Goal: Information Seeking & Learning: Learn about a topic

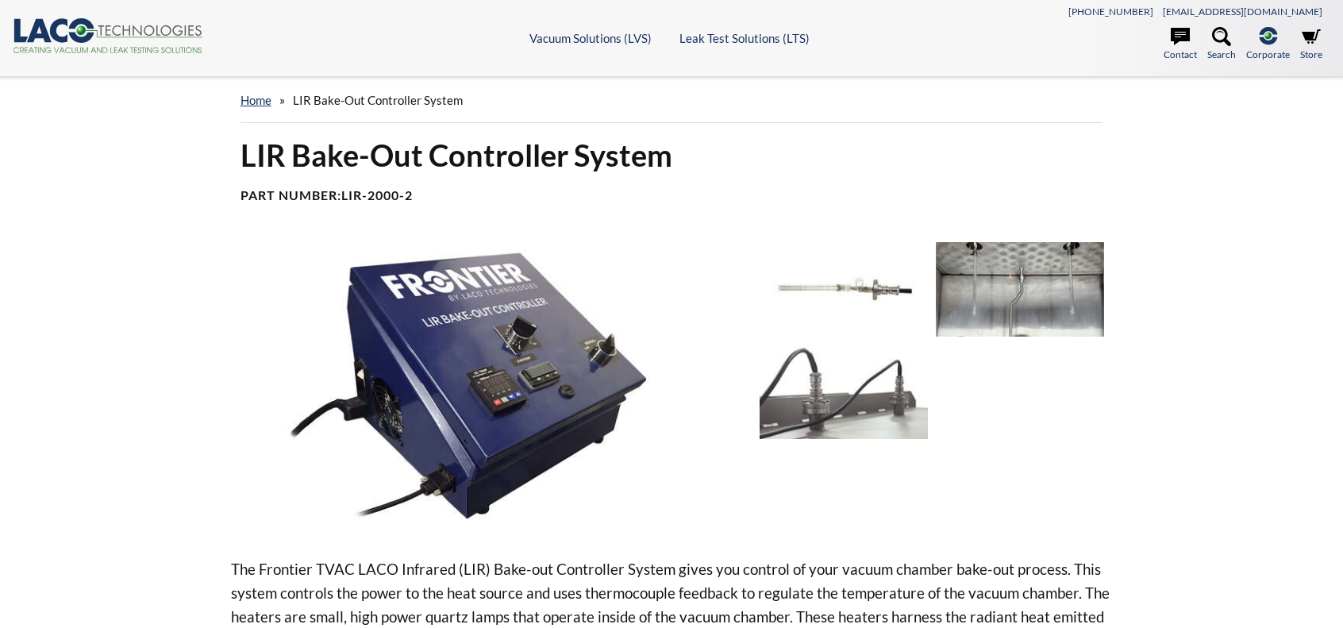
select select "Widget překladu jazyků"
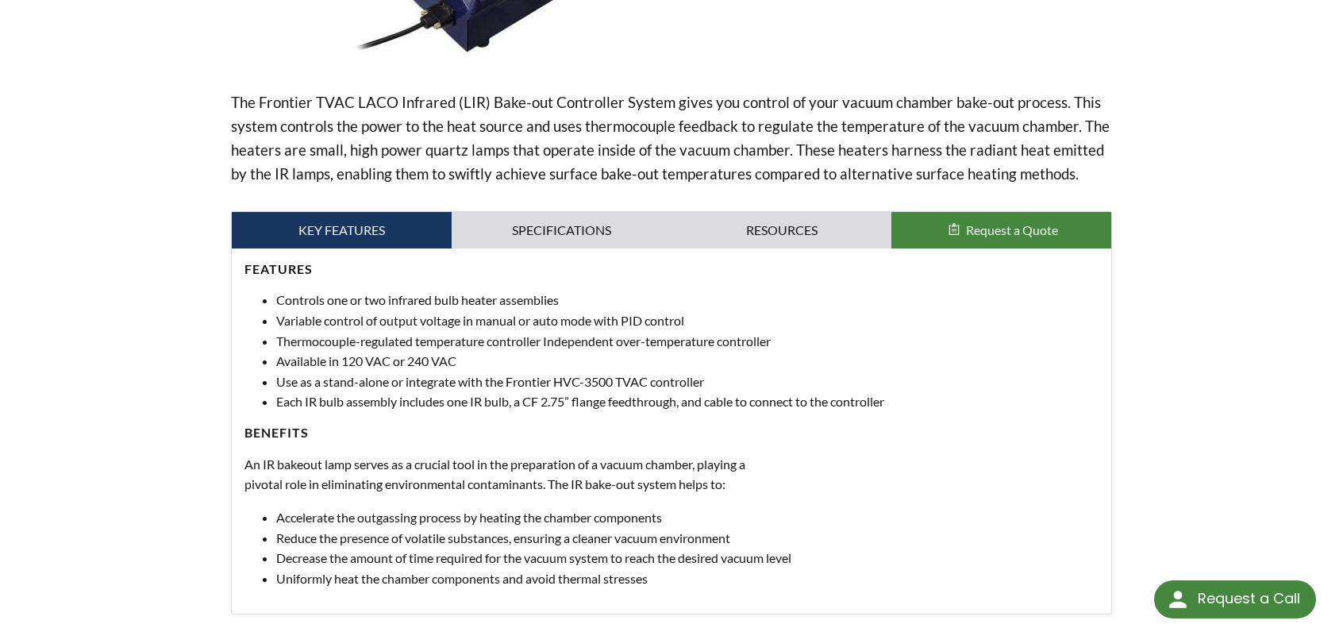
scroll to position [476, 0]
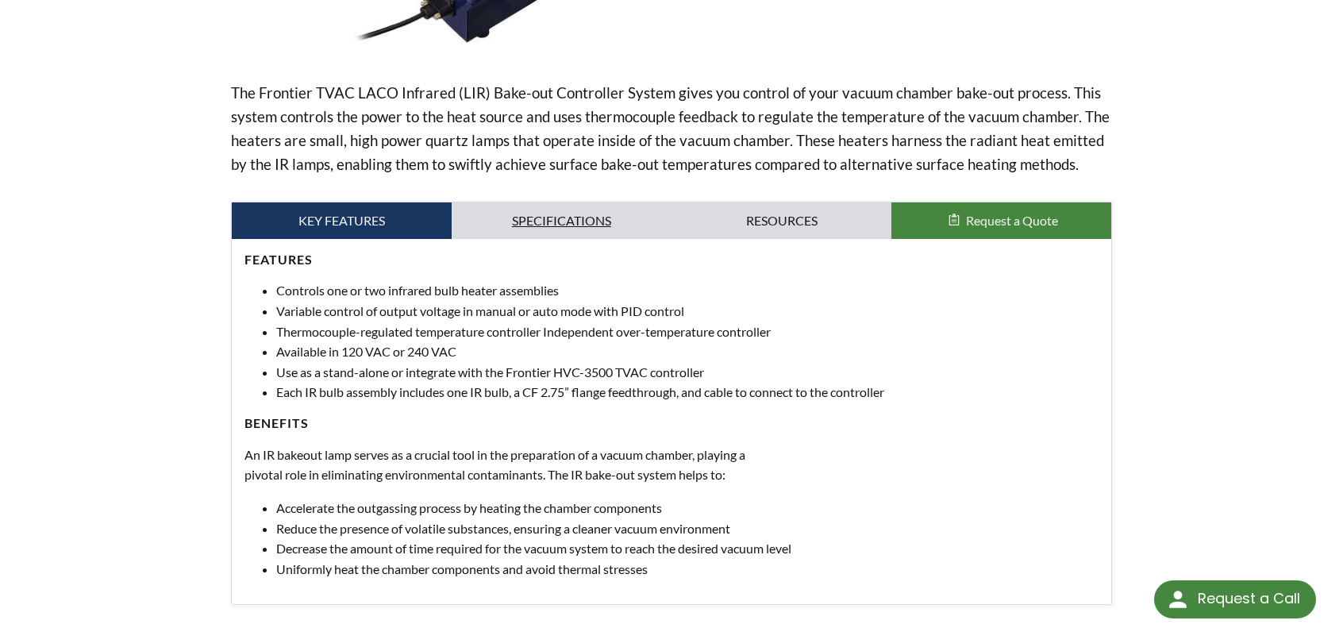
click at [587, 204] on link "Specifications" at bounding box center [562, 220] width 220 height 37
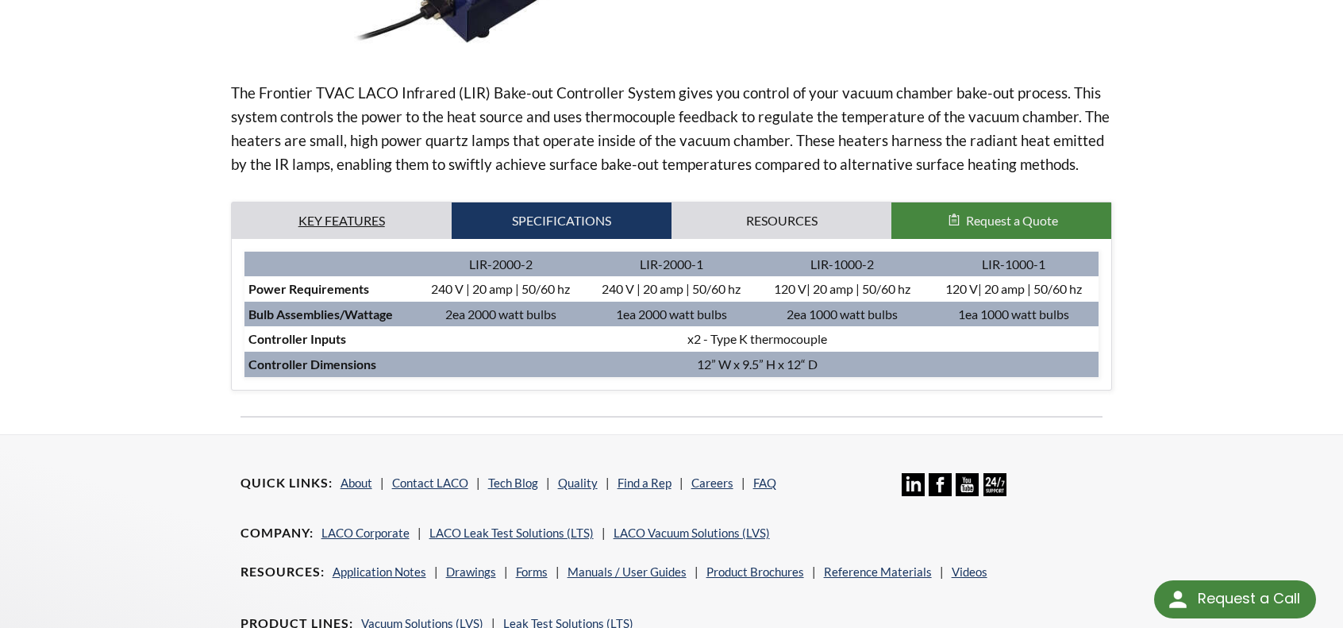
click at [363, 228] on link "Key Features" at bounding box center [342, 220] width 220 height 37
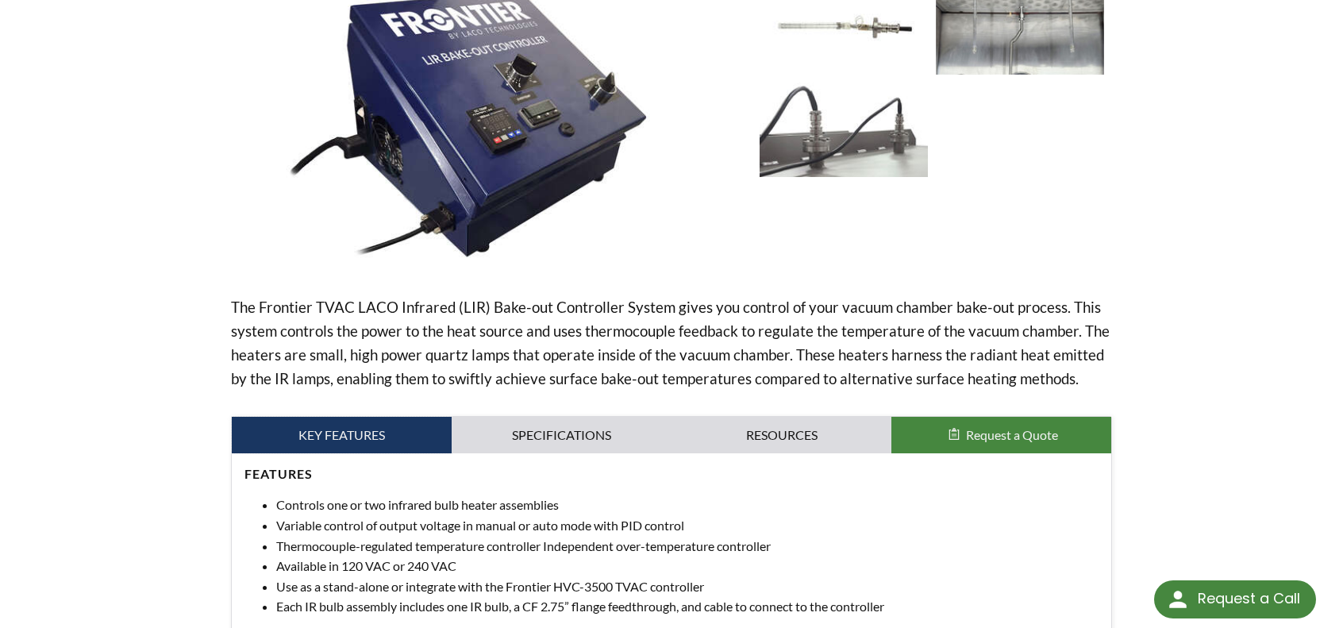
scroll to position [148, 0]
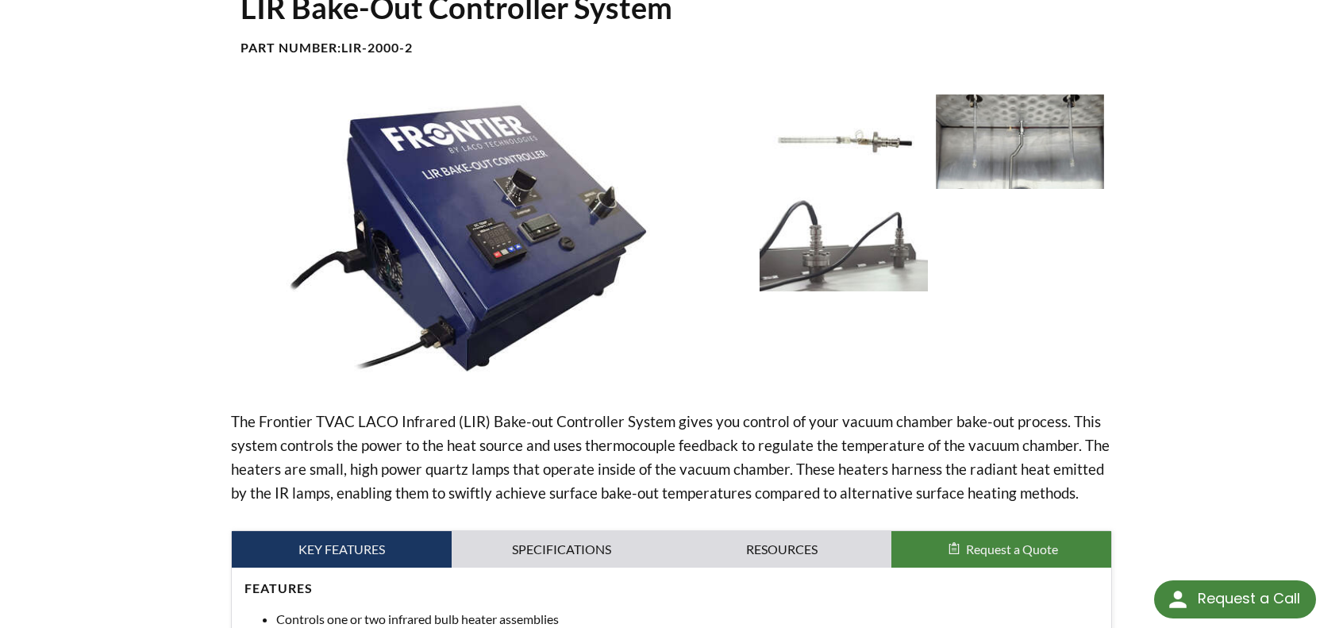
click at [1041, 171] on img at bounding box center [1020, 141] width 168 height 94
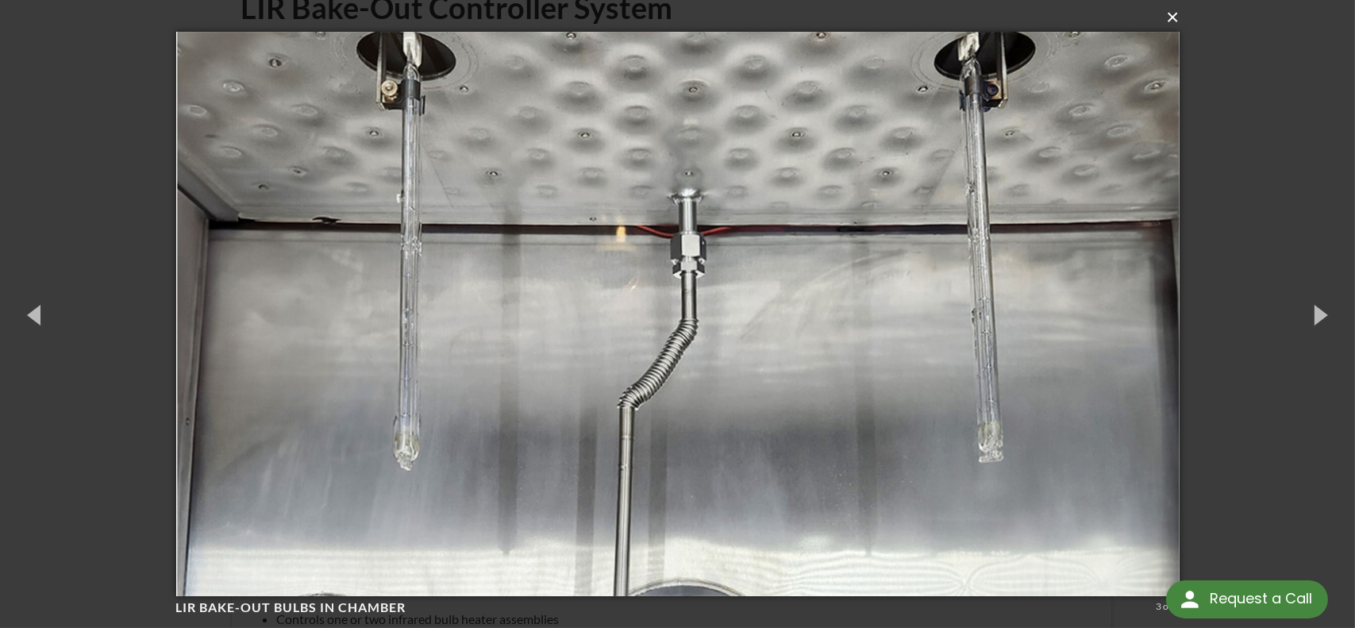
click at [1168, 17] on button "×" at bounding box center [682, 17] width 1003 height 35
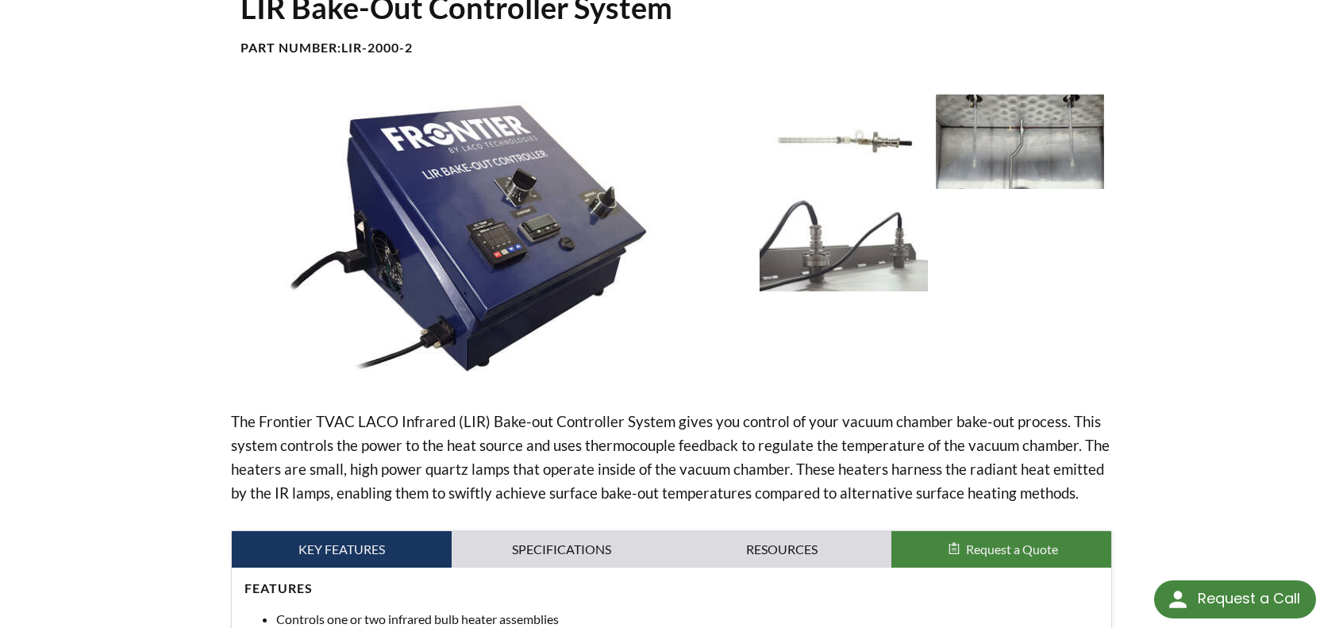
click at [821, 225] on img at bounding box center [844, 244] width 168 height 94
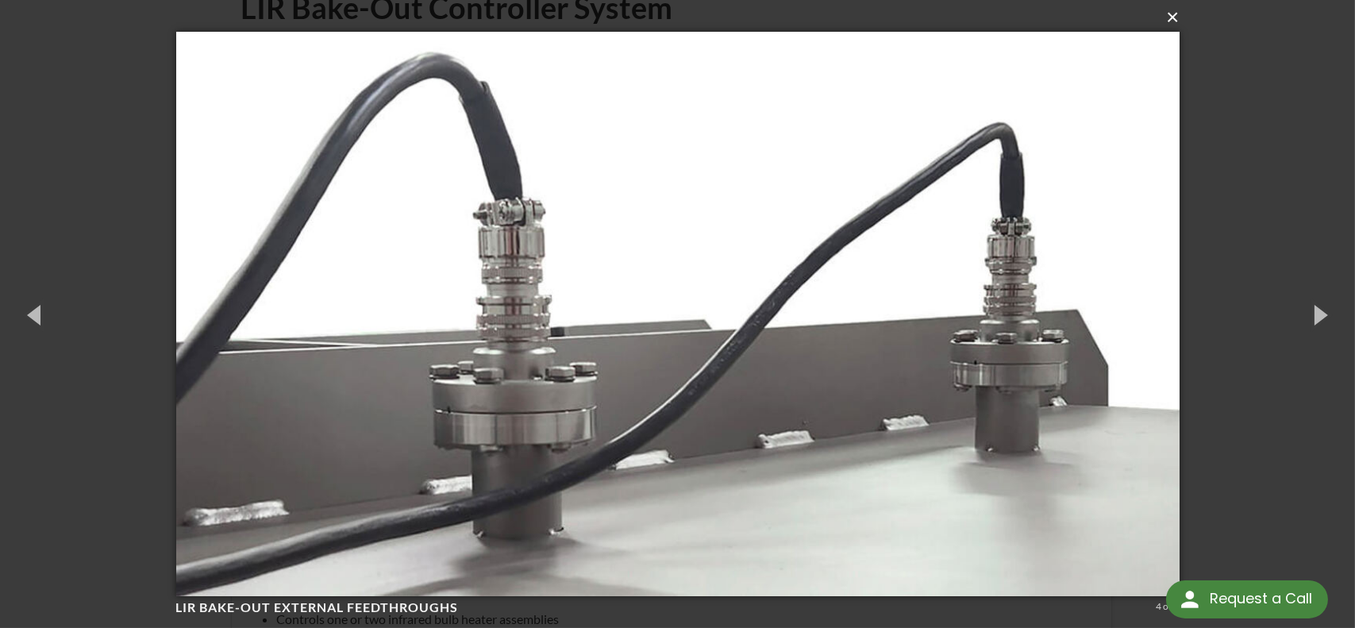
click at [1169, 17] on button "×" at bounding box center [682, 17] width 1003 height 35
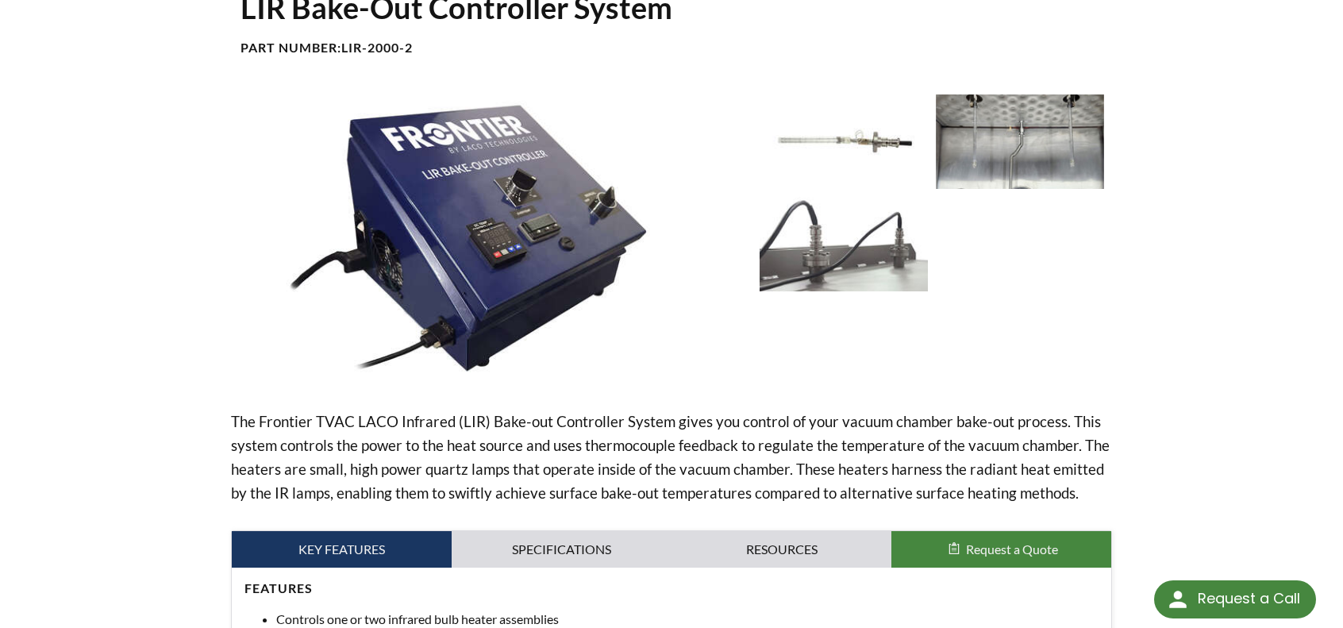
click at [859, 140] on img at bounding box center [844, 141] width 168 height 94
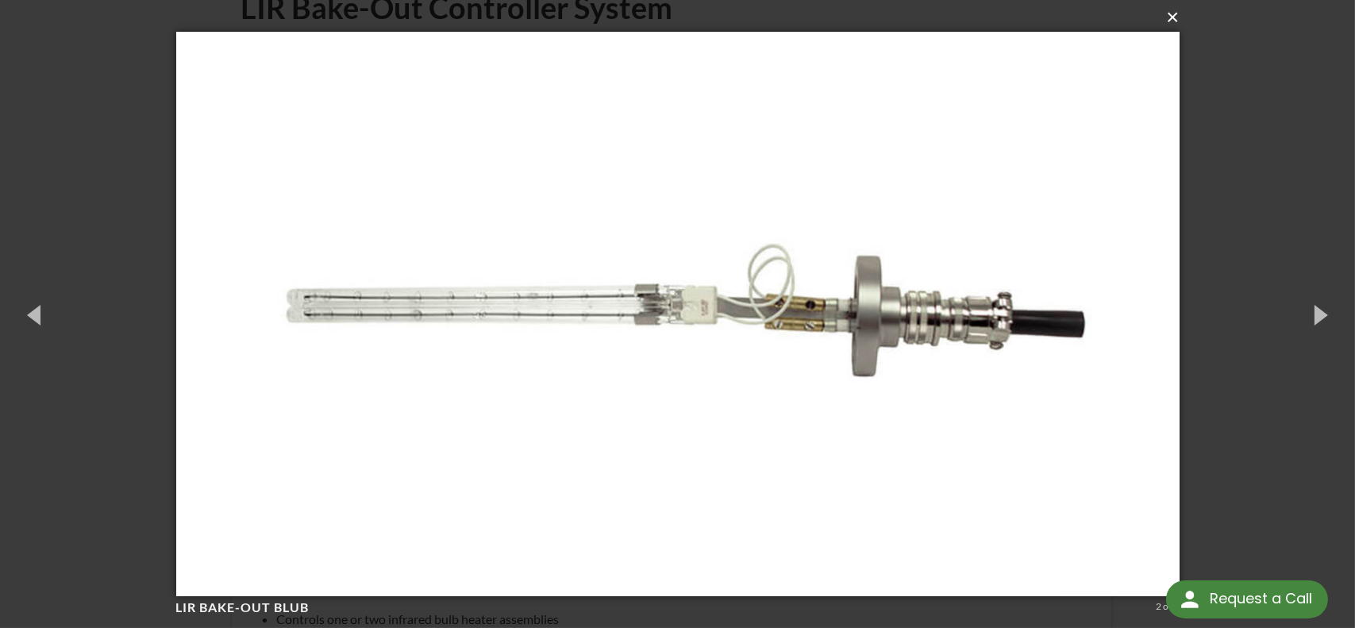
click at [1165, 17] on button "×" at bounding box center [682, 17] width 1003 height 35
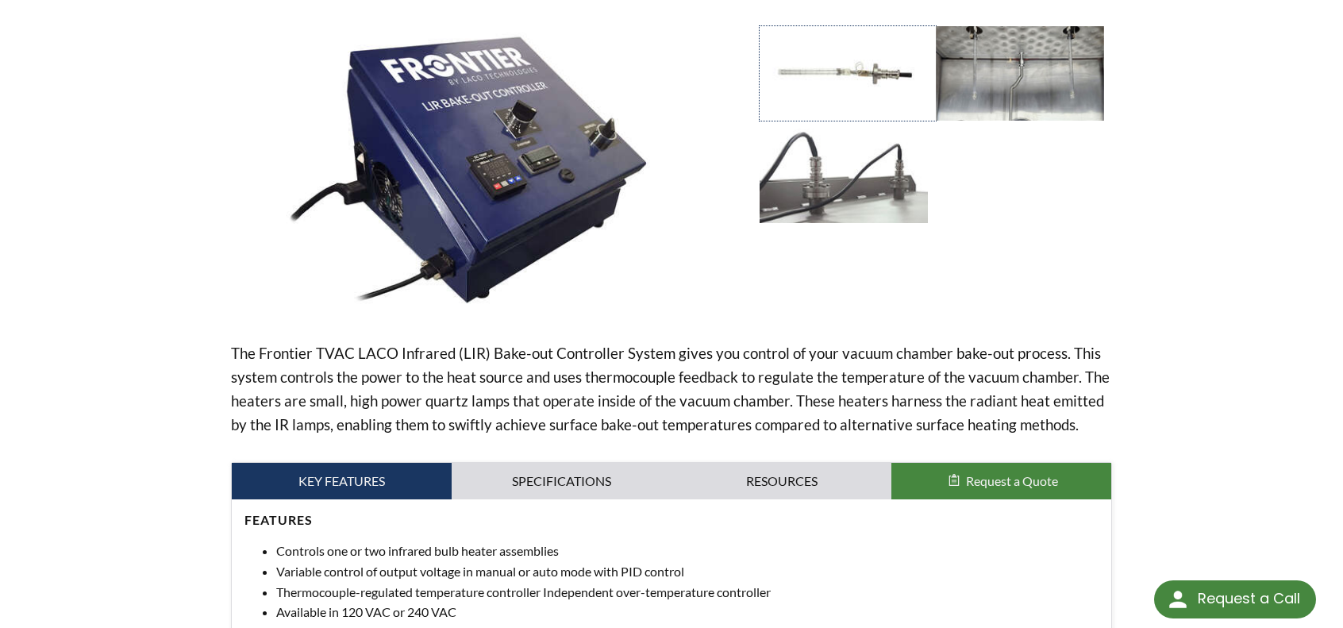
scroll to position [306, 0]
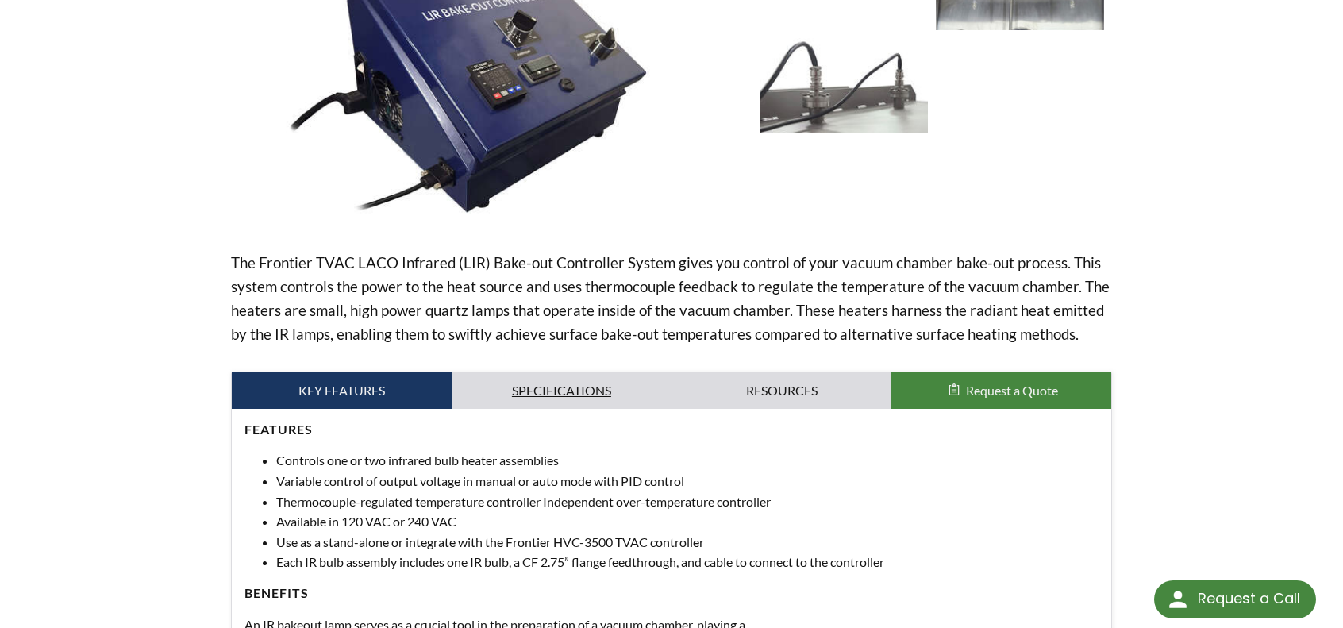
click at [599, 387] on link "Specifications" at bounding box center [562, 390] width 220 height 37
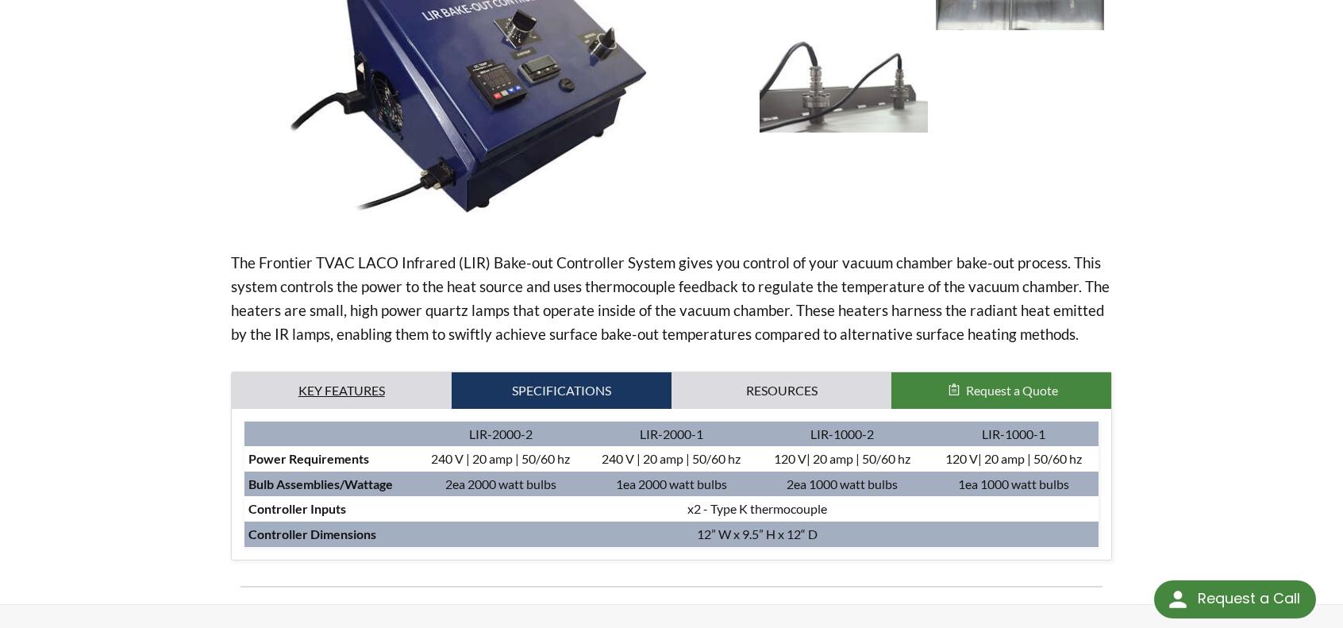
click at [394, 381] on link "Key Features" at bounding box center [342, 390] width 220 height 37
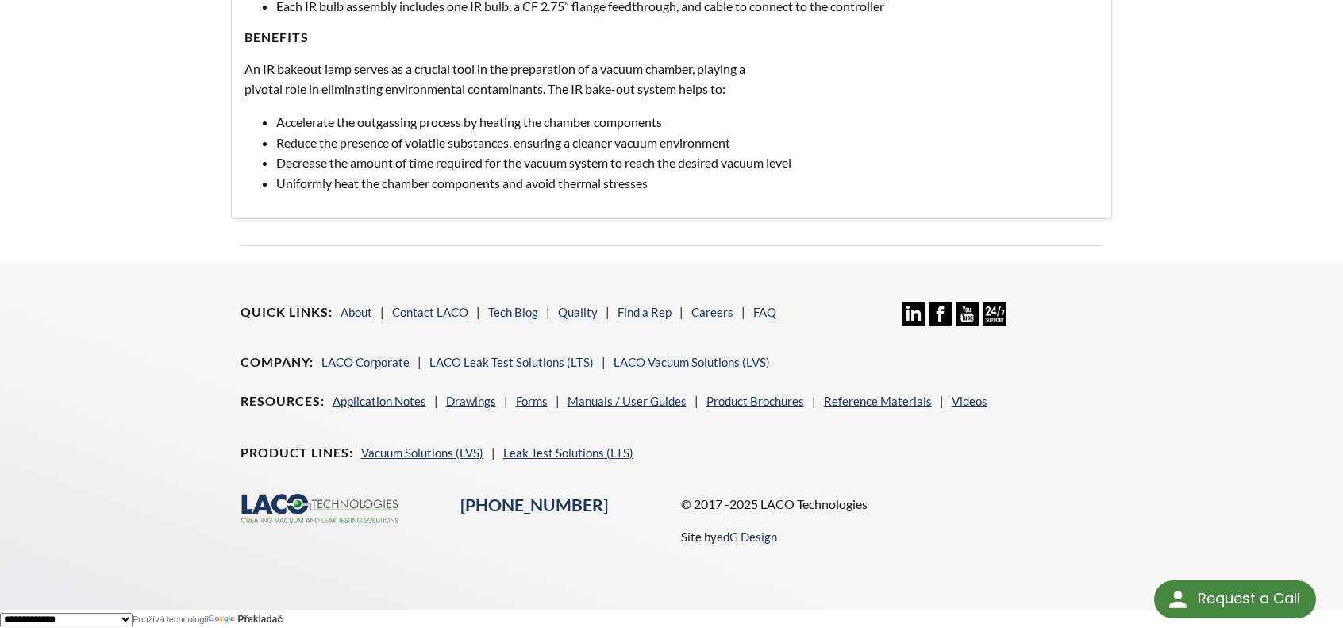
scroll to position [624, 0]
